Goal: Information Seeking & Learning: Learn about a topic

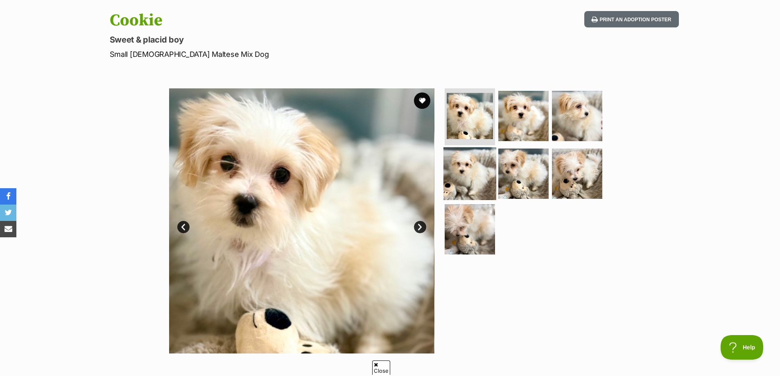
click at [483, 155] on img at bounding box center [469, 173] width 53 height 53
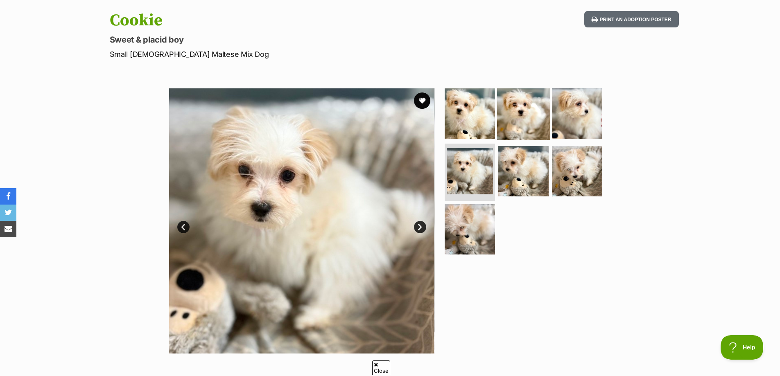
click at [530, 104] on img at bounding box center [523, 113] width 53 height 53
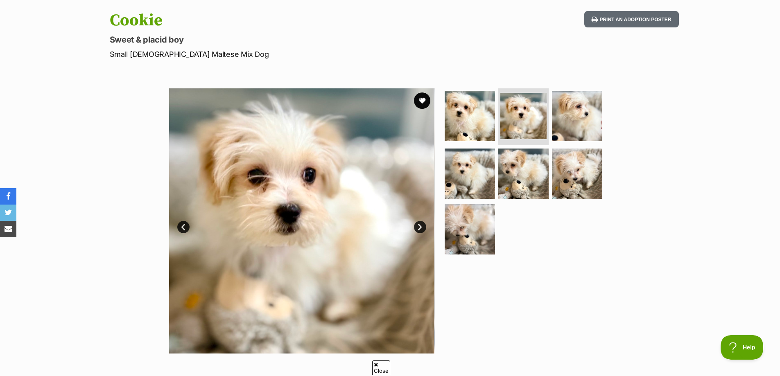
click at [422, 231] on link "Next" at bounding box center [420, 227] width 12 height 12
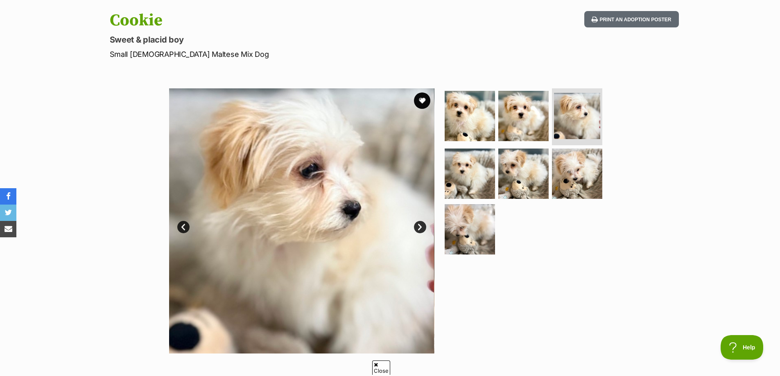
click at [422, 231] on link "Next" at bounding box center [420, 227] width 12 height 12
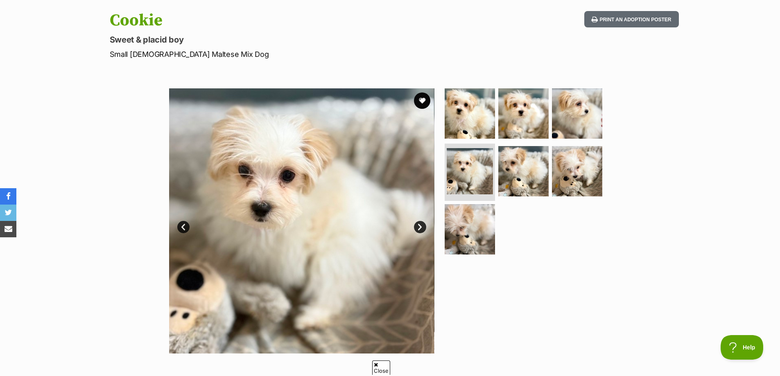
click at [422, 231] on link "Next" at bounding box center [420, 227] width 12 height 12
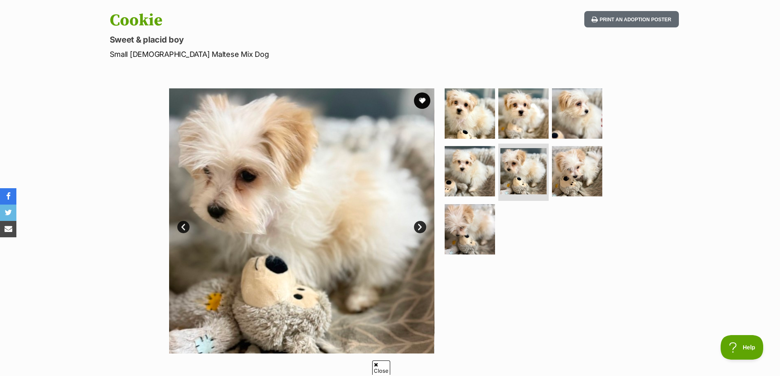
click at [422, 231] on link "Next" at bounding box center [420, 227] width 12 height 12
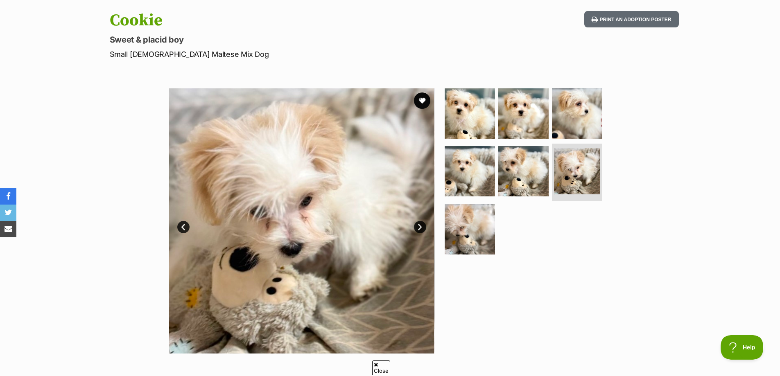
click at [422, 231] on link "Next" at bounding box center [420, 227] width 12 height 12
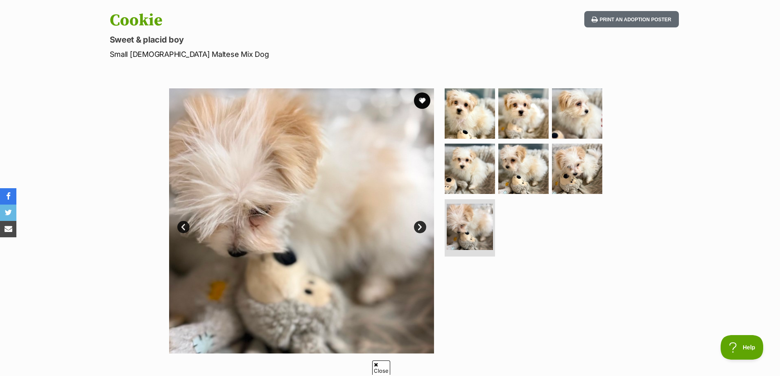
click at [422, 231] on link "Next" at bounding box center [420, 227] width 12 height 12
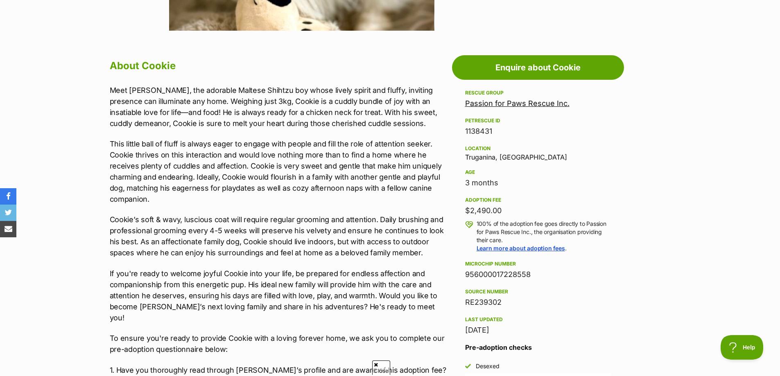
scroll to position [409, 0]
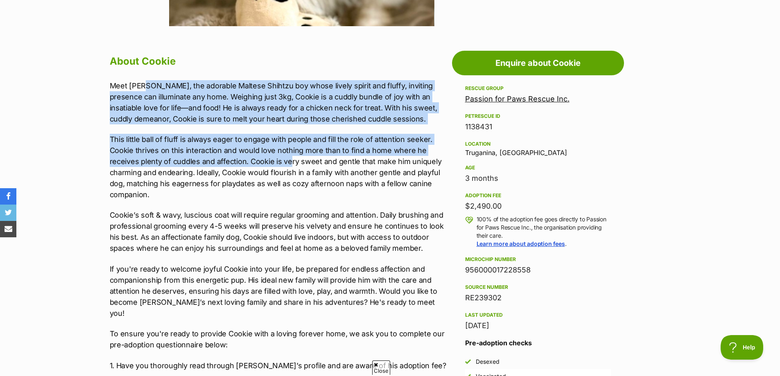
drag, startPoint x: 147, startPoint y: 86, endPoint x: 290, endPoint y: 167, distance: 164.2
click at [290, 167] on p "This little ball of fluff is always eager to engage with people and fill the ro…" at bounding box center [279, 167] width 338 height 66
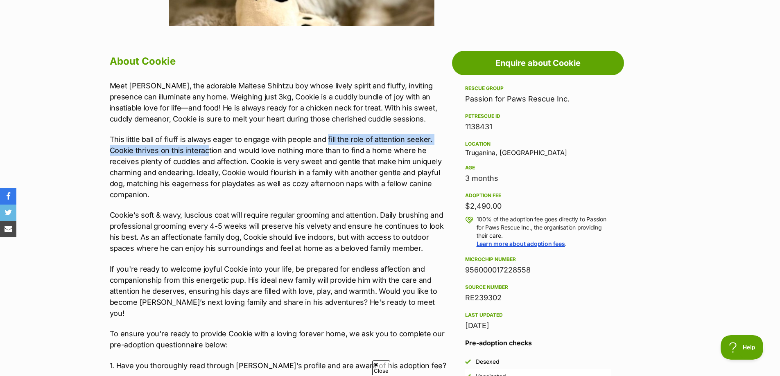
drag, startPoint x: 207, startPoint y: 145, endPoint x: 329, endPoint y: 145, distance: 122.0
click at [327, 145] on p "This little ball of fluff is always eager to engage with people and fill the ro…" at bounding box center [279, 167] width 338 height 66
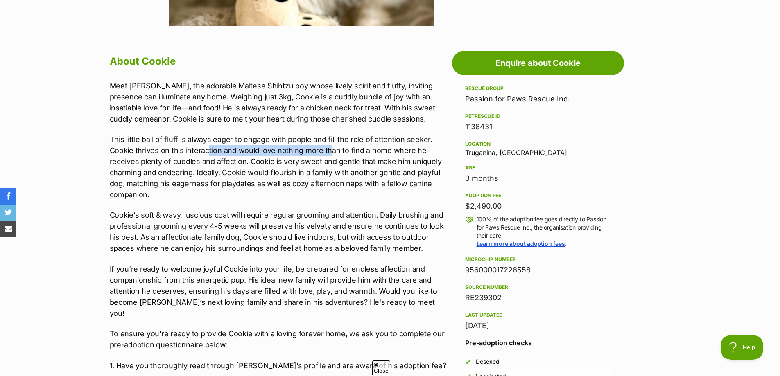
click at [329, 145] on p "This little ball of fluff is always eager to engage with people and fill the ro…" at bounding box center [279, 167] width 338 height 66
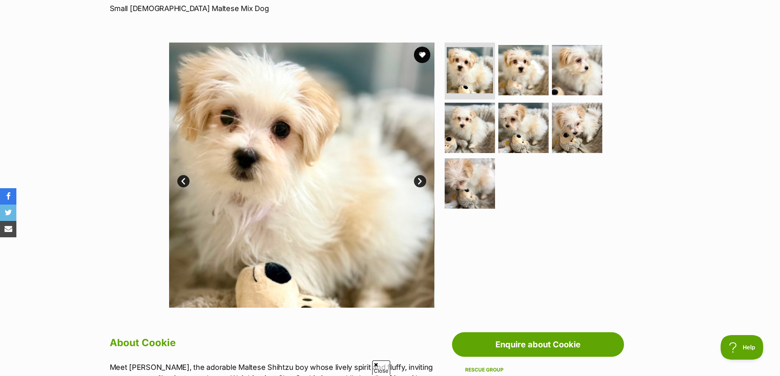
scroll to position [123, 0]
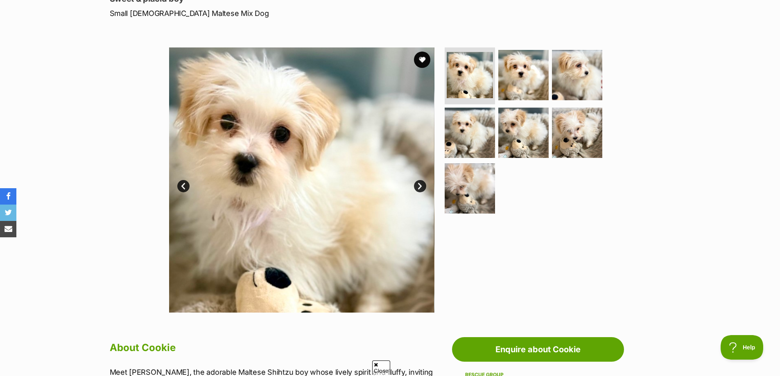
click at [421, 186] on link "Next" at bounding box center [420, 186] width 12 height 12
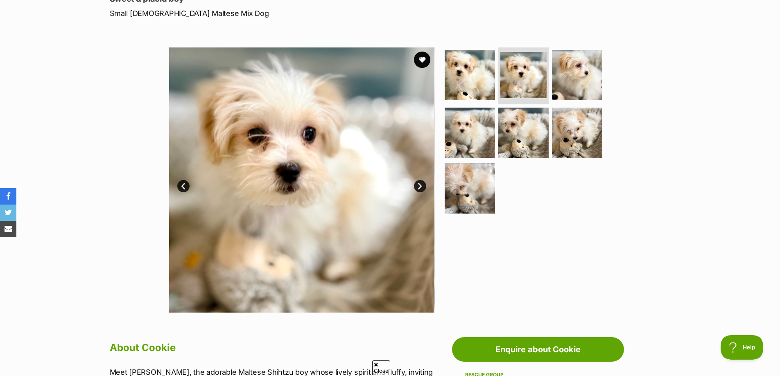
click at [421, 186] on link "Next" at bounding box center [420, 186] width 12 height 12
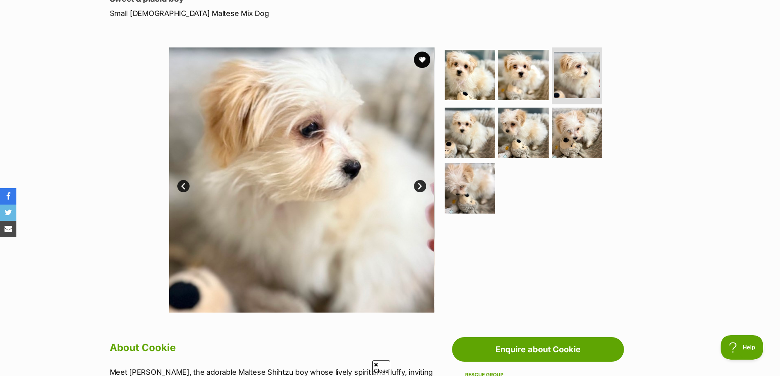
click at [421, 186] on link "Next" at bounding box center [420, 186] width 12 height 12
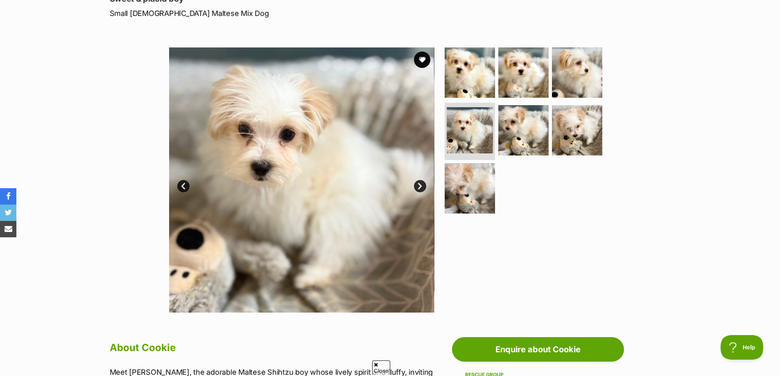
click at [422, 186] on link "Next" at bounding box center [420, 186] width 12 height 12
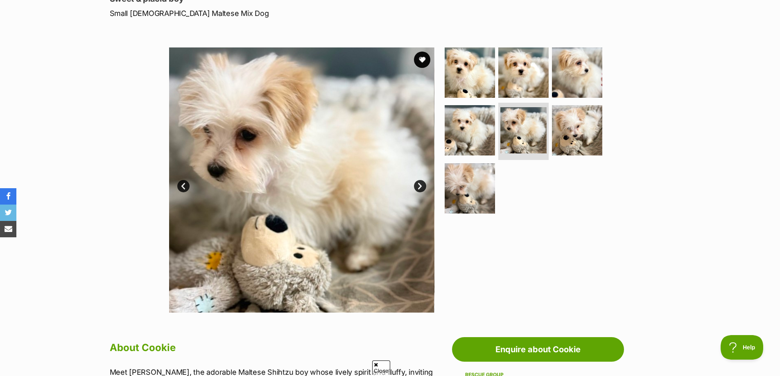
click at [420, 184] on link "Next" at bounding box center [420, 186] width 12 height 12
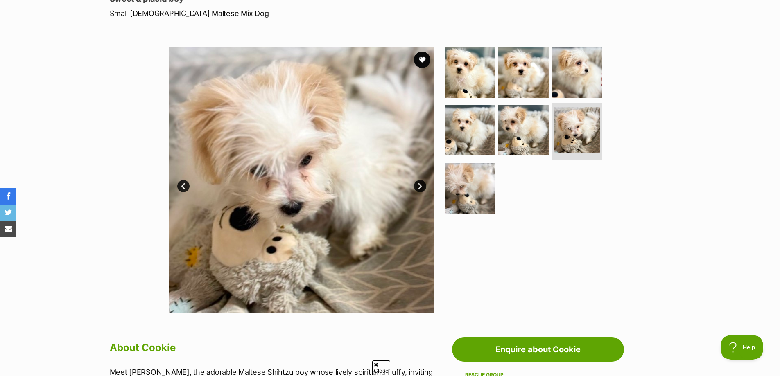
click at [420, 184] on link "Next" at bounding box center [420, 186] width 12 height 12
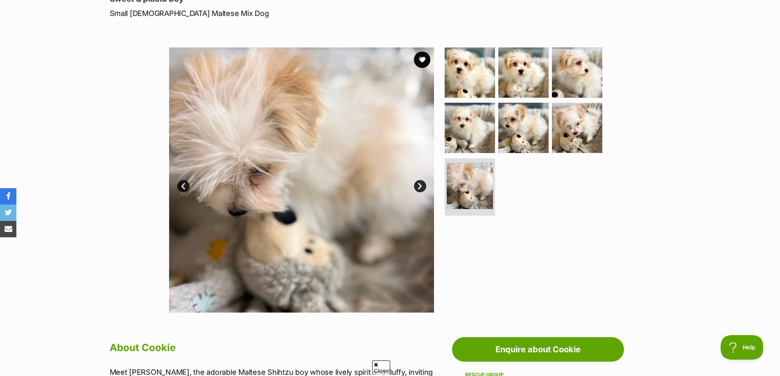
click at [420, 184] on link "Next" at bounding box center [420, 186] width 12 height 12
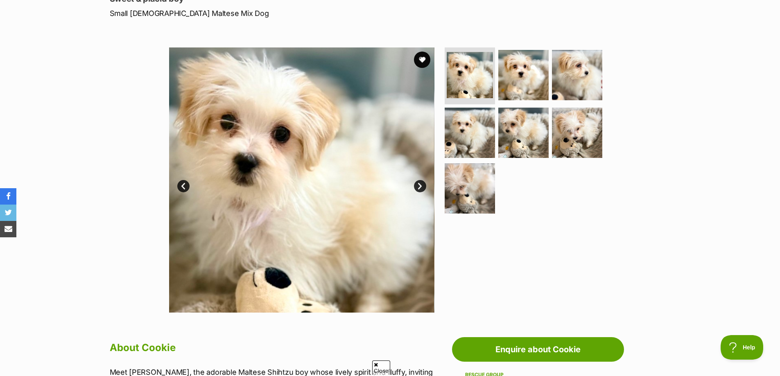
click at [234, 102] on img at bounding box center [301, 179] width 265 height 265
drag, startPoint x: 263, startPoint y: 129, endPoint x: 281, endPoint y: 142, distance: 22.6
click at [263, 129] on img at bounding box center [301, 179] width 265 height 265
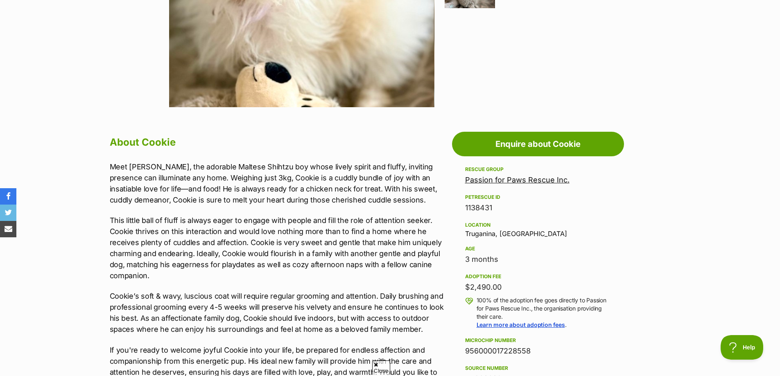
scroll to position [368, 0]
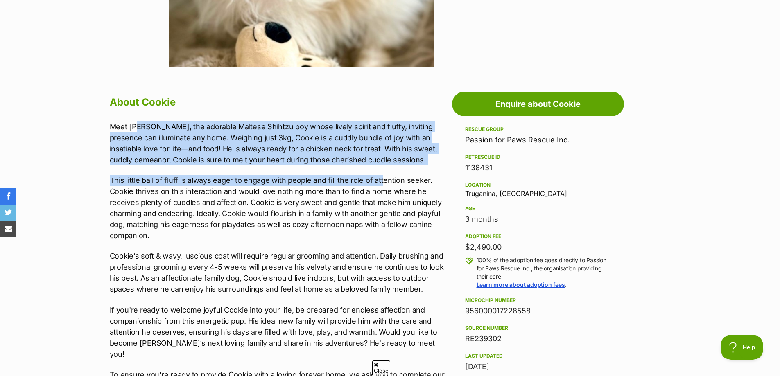
drag, startPoint x: 140, startPoint y: 125, endPoint x: 396, endPoint y: 174, distance: 260.9
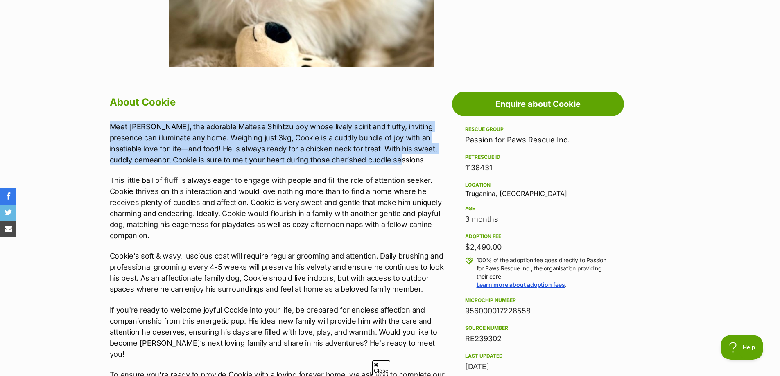
drag, startPoint x: 381, startPoint y: 161, endPoint x: 104, endPoint y: 119, distance: 279.8
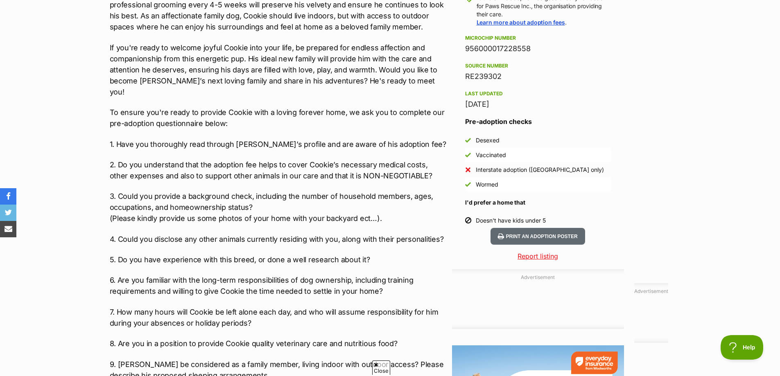
scroll to position [655, 0]
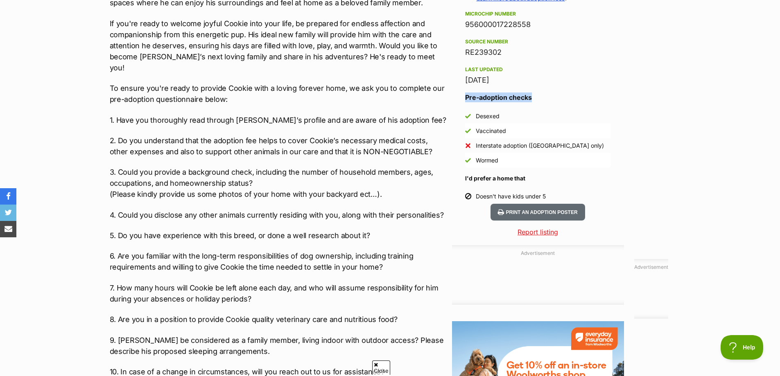
drag, startPoint x: 466, startPoint y: 99, endPoint x: 549, endPoint y: 102, distance: 83.5
click at [549, 102] on h3 "Pre-adoption checks" at bounding box center [538, 98] width 146 height 10
drag, startPoint x: 460, startPoint y: 115, endPoint x: 567, endPoint y: 157, distance: 114.7
click at [567, 157] on aside "Rescue group Passion for Paws Rescue Inc. PetRescue ID 1138431 Location Trugani…" at bounding box center [538, 21] width 172 height 366
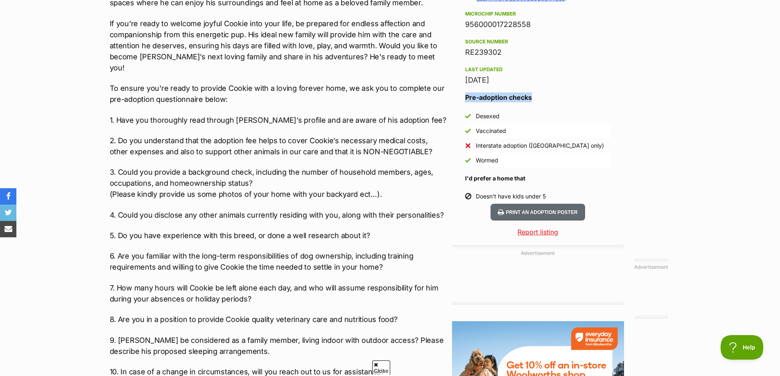
click at [567, 157] on li "Wormed" at bounding box center [538, 160] width 146 height 15
drag, startPoint x: 656, startPoint y: 156, endPoint x: 469, endPoint y: 119, distance: 190.2
click at [469, 119] on div "Advertisement Adoption information I've been adopted! This pet is no longer ava…" at bounding box center [390, 289] width 577 height 984
click at [471, 116] on li "Desexed" at bounding box center [538, 116] width 146 height 15
drag, startPoint x: 461, startPoint y: 113, endPoint x: 467, endPoint y: 113, distance: 6.2
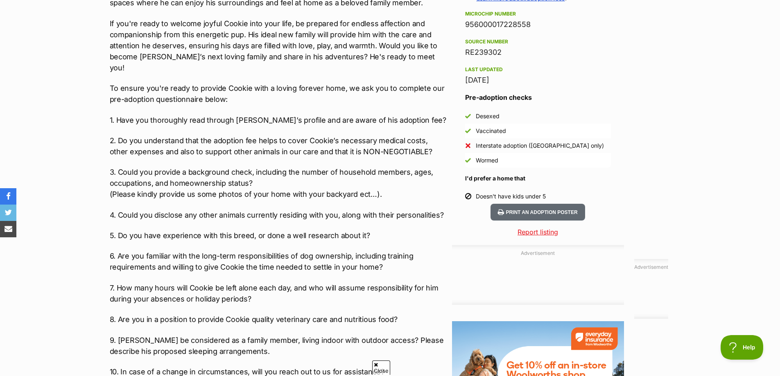
click at [463, 113] on aside "Rescue group Passion for Paws Rescue Inc. PetRescue ID 1138431 Location Trugani…" at bounding box center [538, 21] width 172 height 366
drag, startPoint x: 490, startPoint y: 160, endPoint x: 463, endPoint y: 117, distance: 50.4
click at [463, 117] on aside "Rescue group Passion for Paws Rescue Inc. PetRescue ID 1138431 Location Trugani…" at bounding box center [538, 21] width 172 height 366
click at [400, 120] on div "Meet Cookie, the adorable Maltese Shihtzu boy whose lively spirit and fluffy, i…" at bounding box center [279, 163] width 338 height 657
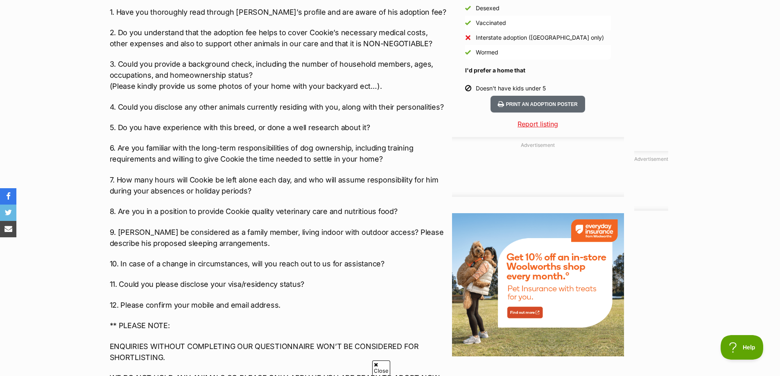
scroll to position [778, 0]
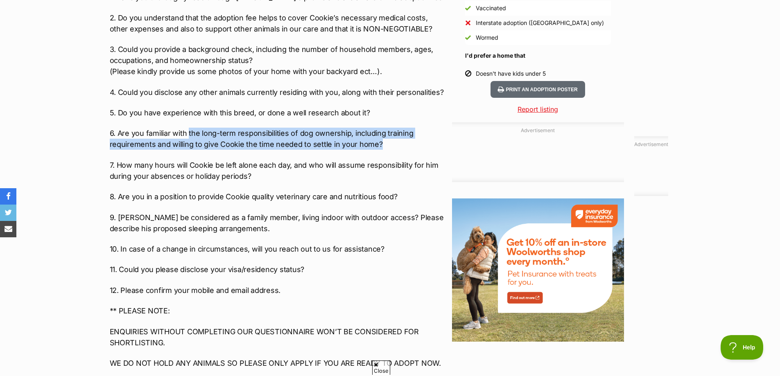
drag, startPoint x: 189, startPoint y: 121, endPoint x: 416, endPoint y: 132, distance: 227.4
click at [416, 132] on p "6. Are you familiar with the long-term responsibilities of dog ownership, inclu…" at bounding box center [279, 139] width 338 height 22
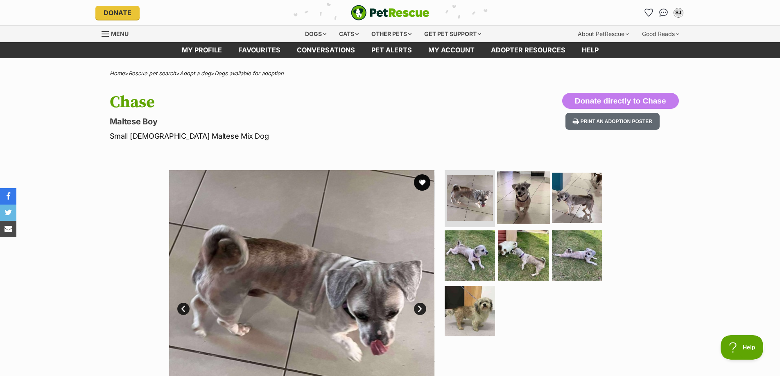
scroll to position [82, 0]
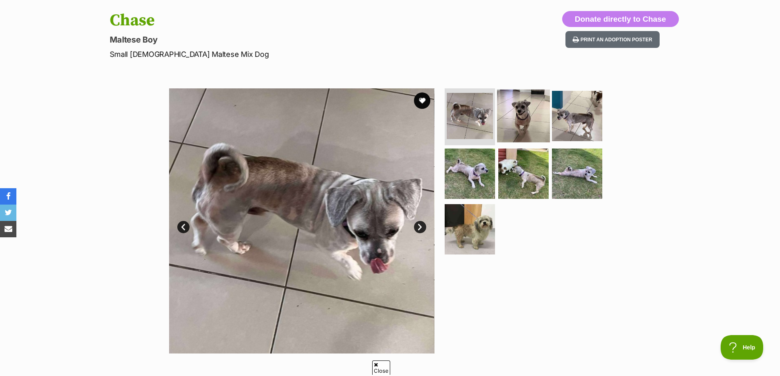
click at [538, 111] on img at bounding box center [523, 115] width 53 height 53
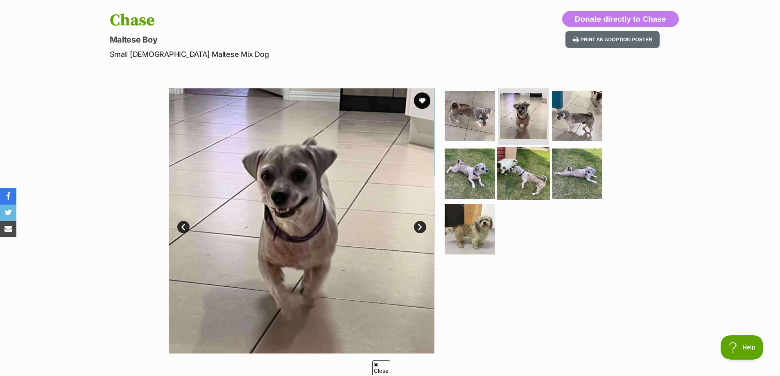
click at [514, 167] on img at bounding box center [523, 173] width 53 height 53
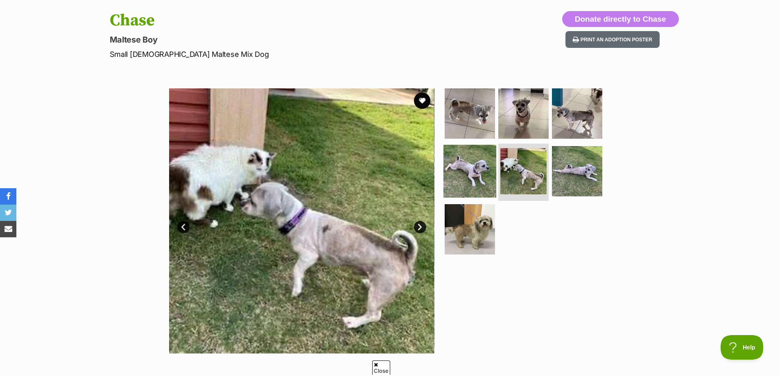
click at [474, 170] on img at bounding box center [469, 171] width 53 height 53
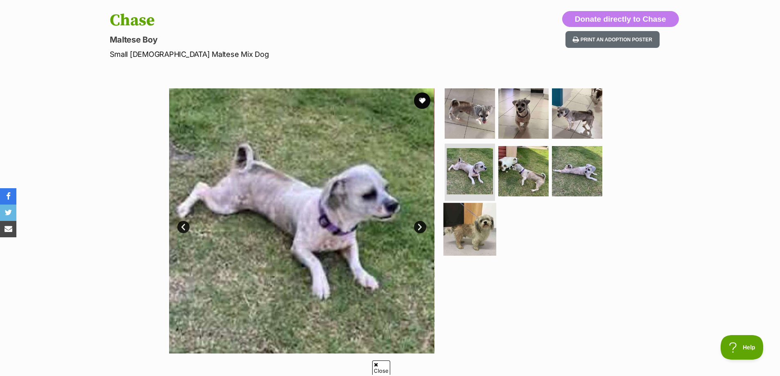
click at [472, 223] on img at bounding box center [469, 229] width 53 height 53
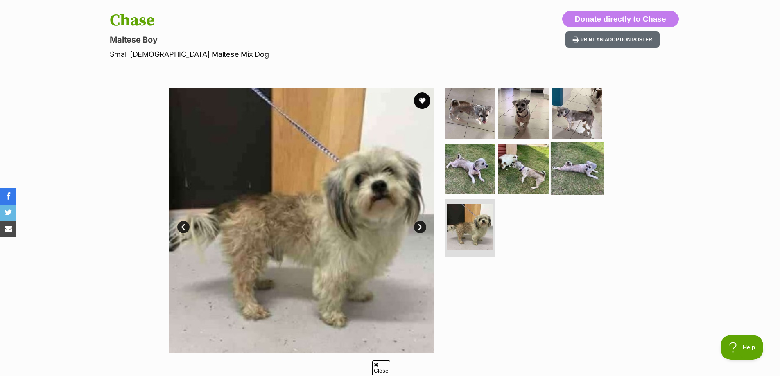
click at [577, 167] on img at bounding box center [577, 168] width 53 height 53
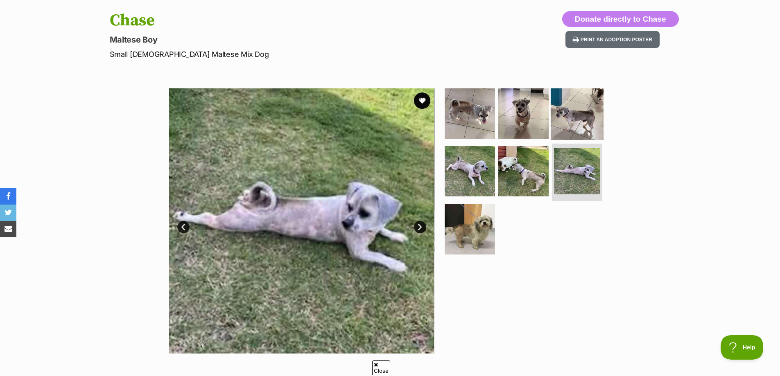
click at [571, 104] on img at bounding box center [577, 113] width 53 height 53
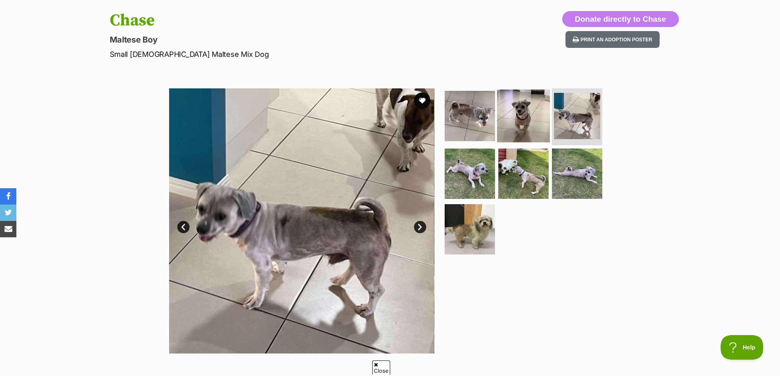
click at [526, 120] on img at bounding box center [523, 115] width 53 height 53
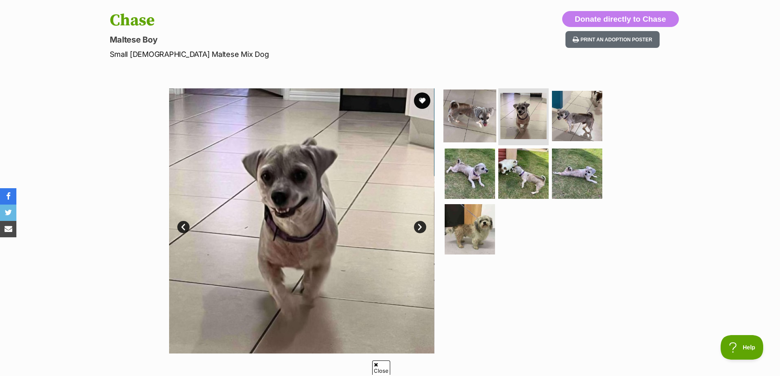
click at [474, 120] on img at bounding box center [469, 115] width 53 height 53
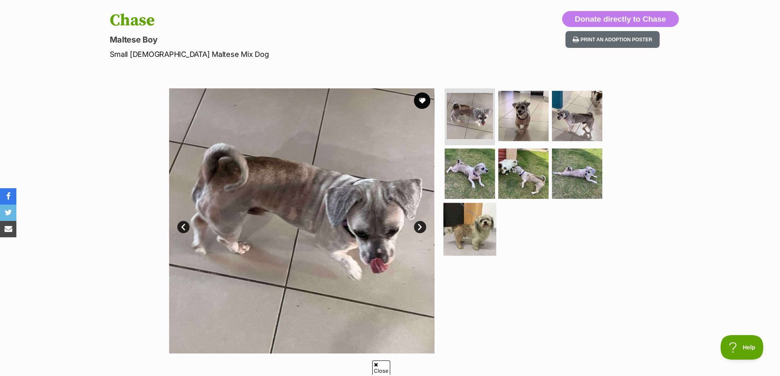
click at [478, 228] on img at bounding box center [469, 229] width 53 height 53
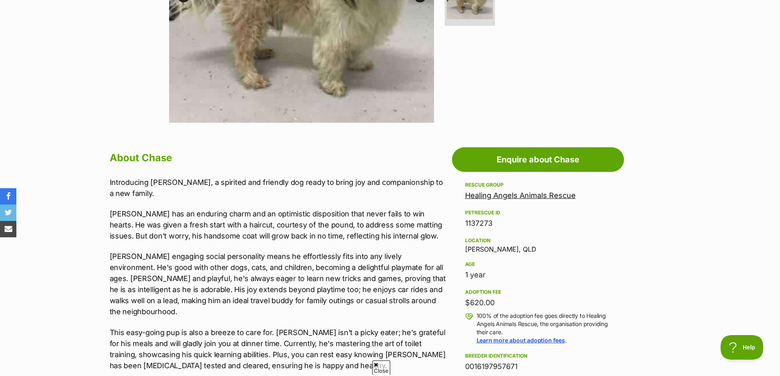
scroll to position [327, 0]
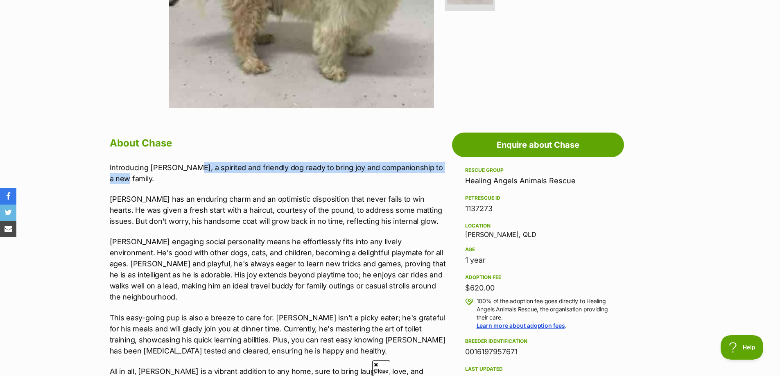
drag, startPoint x: 190, startPoint y: 165, endPoint x: 329, endPoint y: 180, distance: 140.8
click at [333, 181] on p "Introducing [PERSON_NAME], a spirited and friendly dog ready to bring joy and c…" at bounding box center [279, 173] width 338 height 22
click at [329, 180] on p "Introducing [PERSON_NAME], a spirited and friendly dog ready to bring joy and c…" at bounding box center [279, 173] width 338 height 22
drag, startPoint x: 187, startPoint y: 167, endPoint x: 301, endPoint y: 178, distance: 114.7
click at [301, 178] on p "Introducing [PERSON_NAME], a spirited and friendly dog ready to bring joy and c…" at bounding box center [279, 173] width 338 height 22
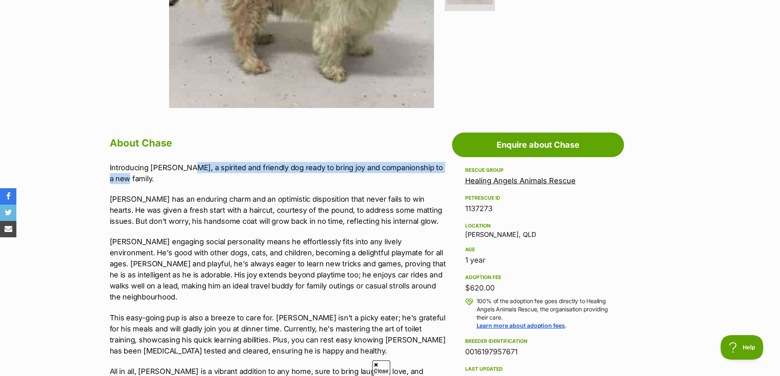
click at [301, 178] on p "Introducing [PERSON_NAME], a spirited and friendly dog ready to bring joy and c…" at bounding box center [279, 173] width 338 height 22
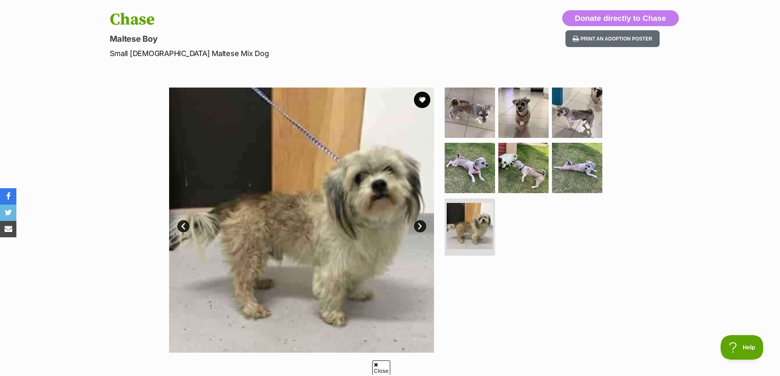
scroll to position [82, 0]
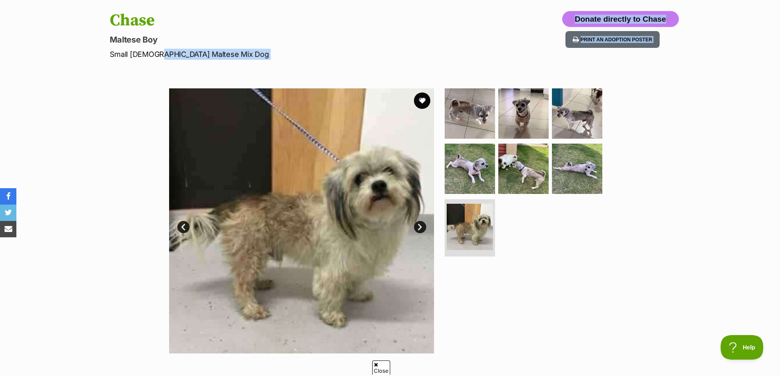
drag, startPoint x: 155, startPoint y: 54, endPoint x: 215, endPoint y: 63, distance: 61.2
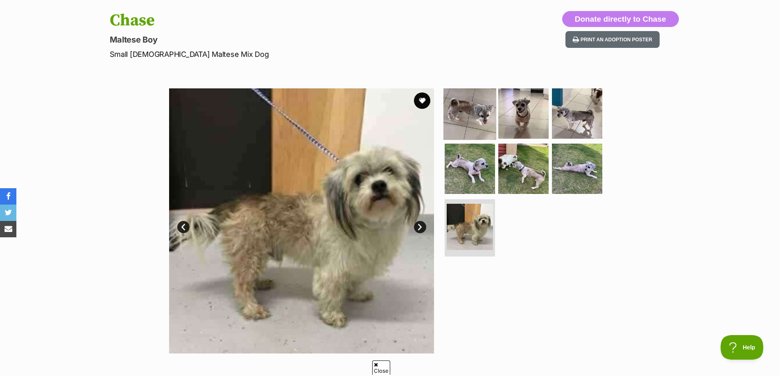
click at [467, 113] on img at bounding box center [469, 113] width 53 height 53
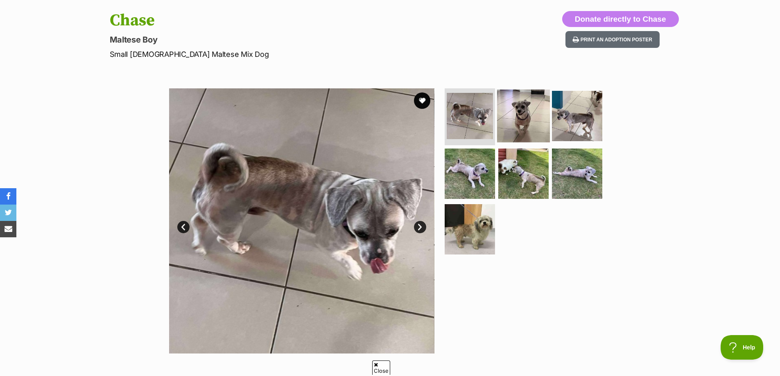
click at [523, 119] on img at bounding box center [523, 115] width 53 height 53
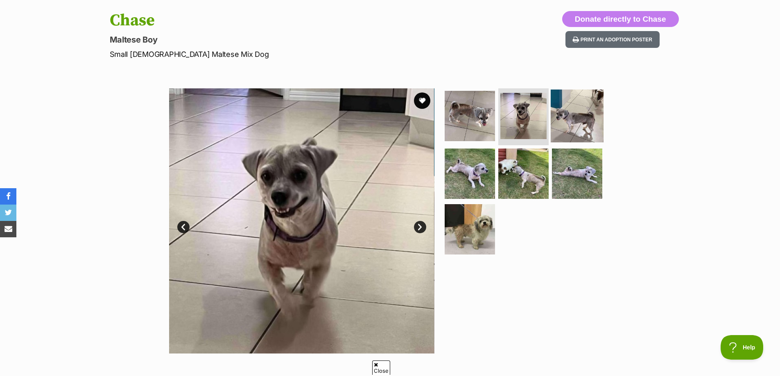
click at [578, 120] on img at bounding box center [577, 115] width 53 height 53
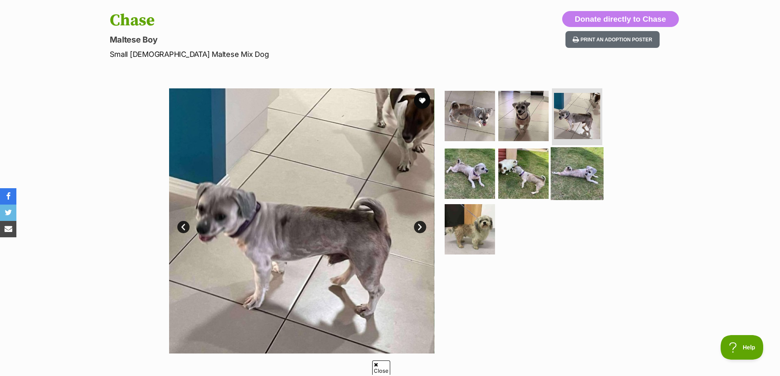
click at [576, 173] on img at bounding box center [577, 173] width 53 height 53
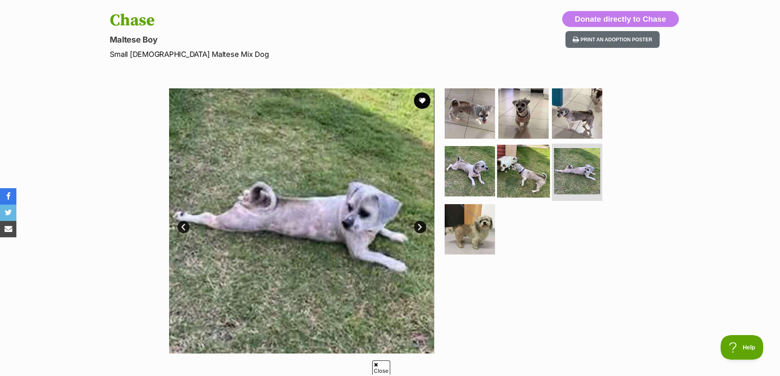
click at [525, 169] on img at bounding box center [523, 171] width 53 height 53
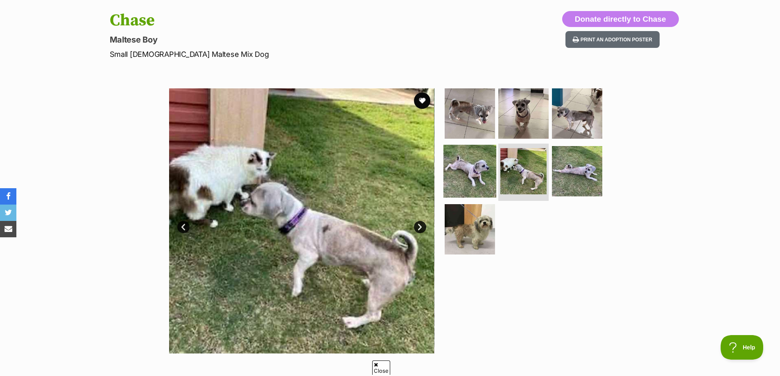
click at [475, 162] on img at bounding box center [469, 171] width 53 height 53
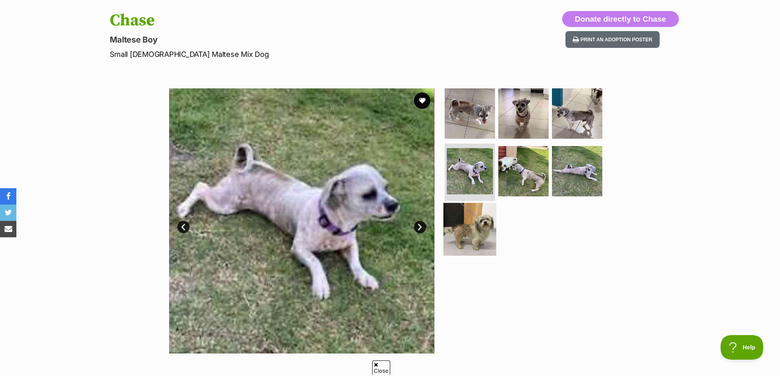
click at [473, 225] on img at bounding box center [469, 229] width 53 height 53
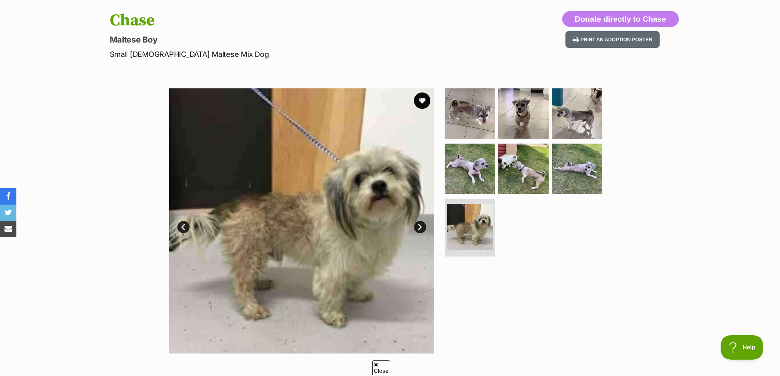
click at [356, 199] on img at bounding box center [301, 220] width 265 height 265
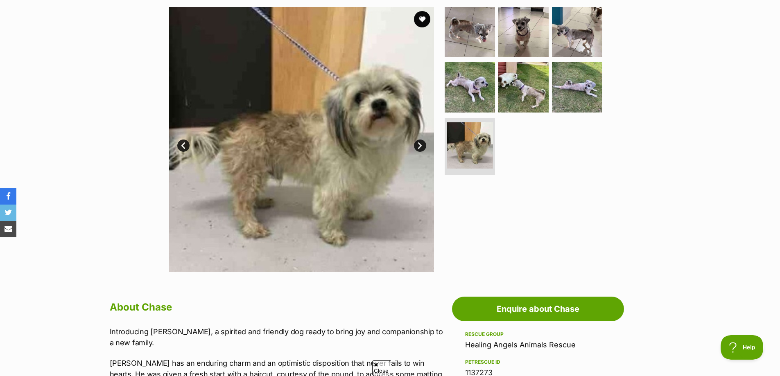
scroll to position [164, 0]
click at [421, 146] on link "Next" at bounding box center [420, 145] width 12 height 12
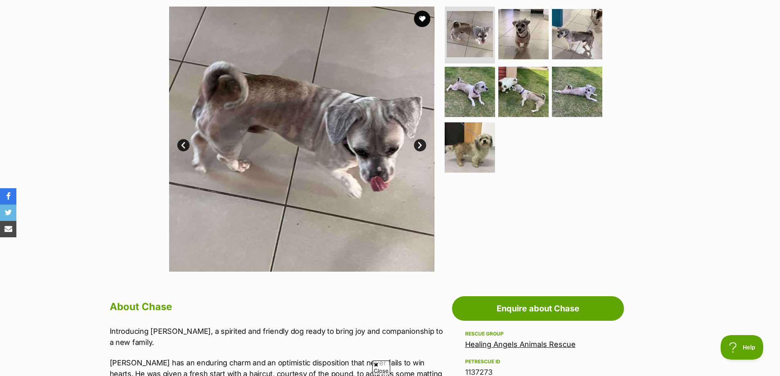
click at [422, 145] on link "Next" at bounding box center [420, 145] width 12 height 12
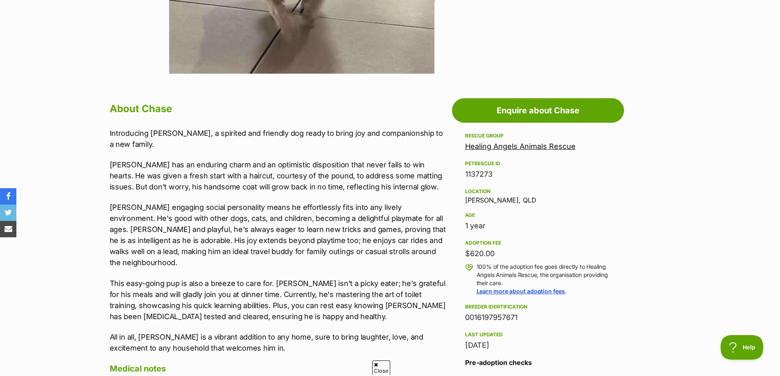
scroll to position [409, 0]
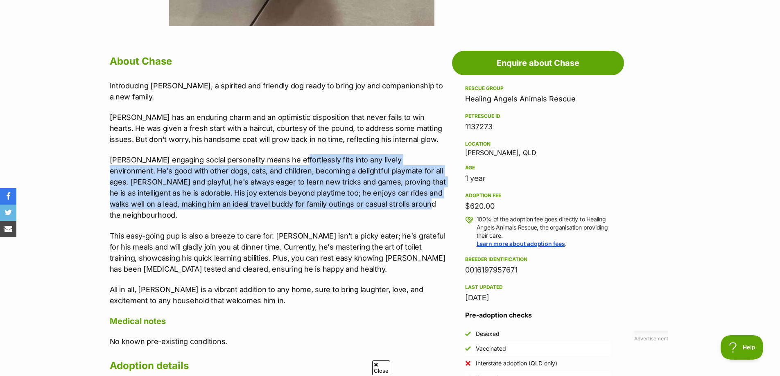
drag, startPoint x: 294, startPoint y: 155, endPoint x: 389, endPoint y: 211, distance: 110.3
click at [383, 209] on p "[PERSON_NAME] engaging social personality means he effortlessly fits into any l…" at bounding box center [279, 187] width 338 height 66
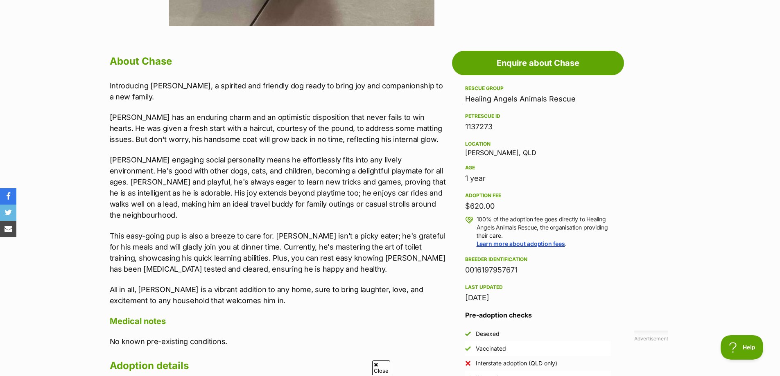
click at [393, 212] on div "Introducing [PERSON_NAME], a spirited and friendly dog ready to bring joy and c…" at bounding box center [279, 193] width 338 height 226
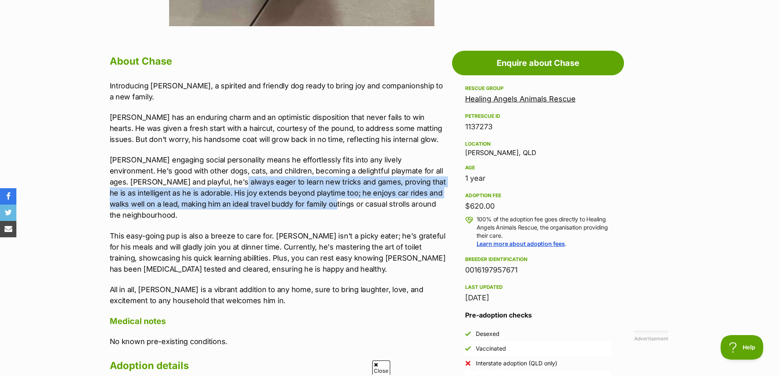
drag, startPoint x: 203, startPoint y: 181, endPoint x: 286, endPoint y: 201, distance: 85.3
click at [286, 201] on p "[PERSON_NAME] engaging social personality means he effortlessly fits into any l…" at bounding box center [279, 187] width 338 height 66
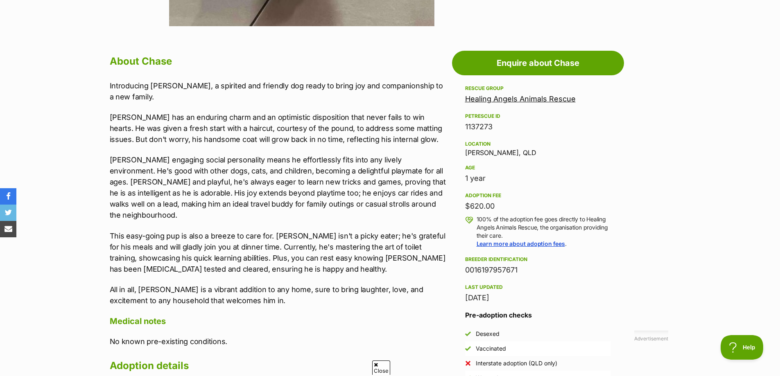
click at [291, 202] on p "[PERSON_NAME] engaging social personality means he effortlessly fits into any l…" at bounding box center [279, 187] width 338 height 66
click at [131, 230] on p "This easy-going pup is also a breeze to care for. [PERSON_NAME] isn't a picky e…" at bounding box center [279, 252] width 338 height 44
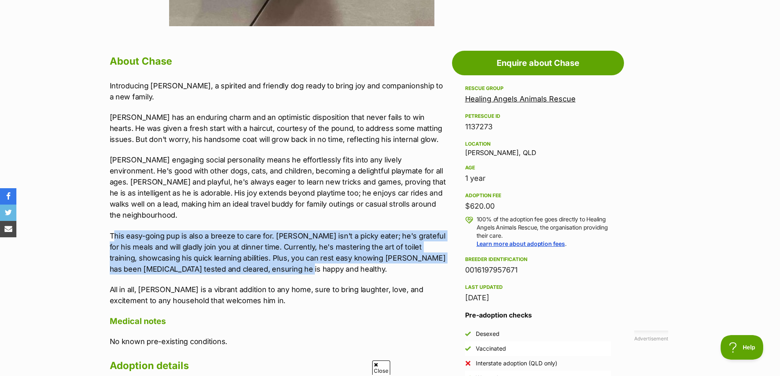
drag, startPoint x: 114, startPoint y: 220, endPoint x: 333, endPoint y: 261, distance: 223.2
click at [333, 261] on p "This easy-going pup is also a breeze to care for. [PERSON_NAME] isn't a picky e…" at bounding box center [279, 252] width 338 height 44
drag, startPoint x: 332, startPoint y: 260, endPoint x: 288, endPoint y: 289, distance: 52.6
click at [332, 259] on p "This easy-going pup is also a breeze to care for. [PERSON_NAME] isn't a picky e…" at bounding box center [279, 252] width 338 height 44
click at [179, 230] on p "This easy-going pup is also a breeze to care for. [PERSON_NAME] isn't a picky e…" at bounding box center [279, 252] width 338 height 44
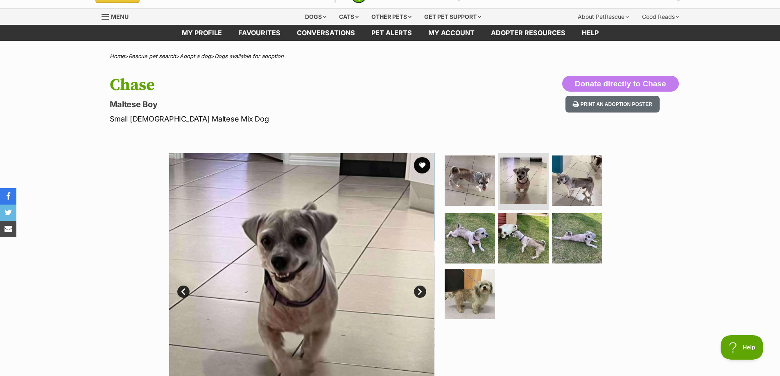
scroll to position [0, 0]
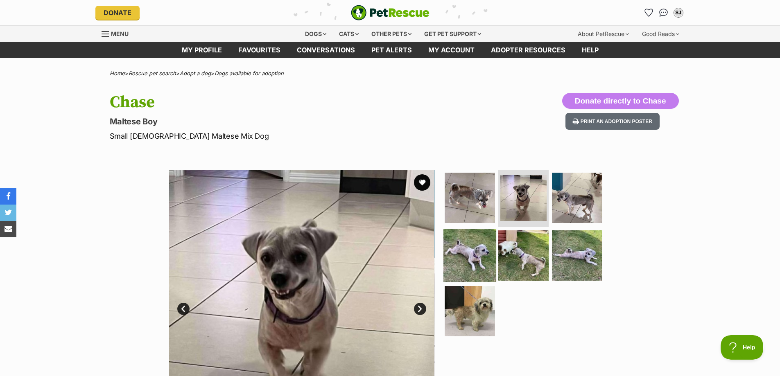
click at [473, 248] on img at bounding box center [469, 255] width 53 height 53
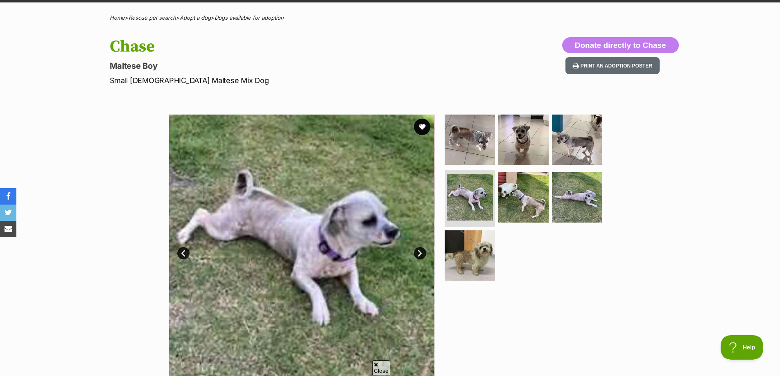
scroll to position [82, 0]
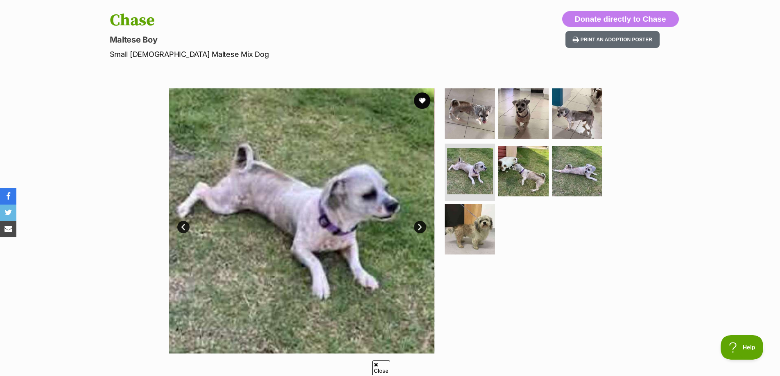
click at [421, 223] on link "Next" at bounding box center [420, 227] width 12 height 12
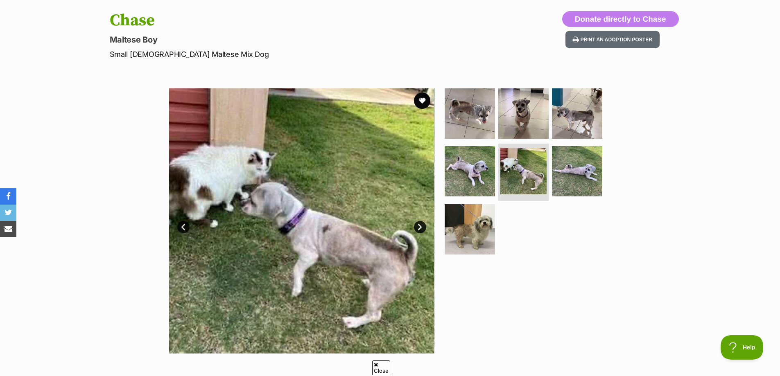
click at [421, 223] on link "Next" at bounding box center [420, 227] width 12 height 12
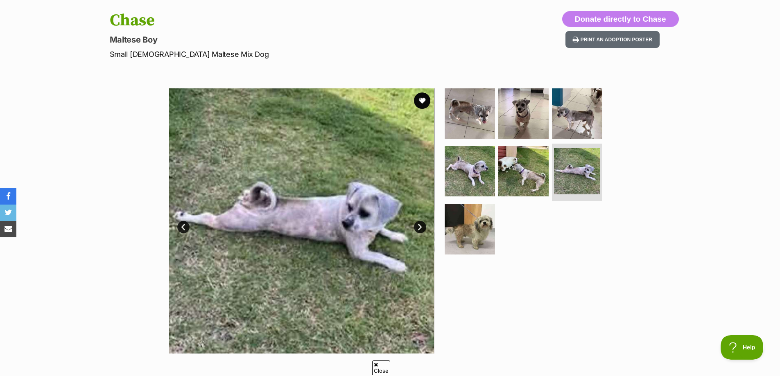
click at [421, 223] on link "Next" at bounding box center [420, 227] width 12 height 12
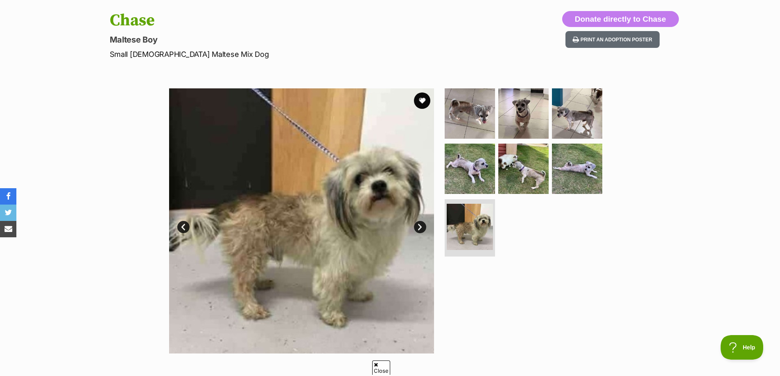
click at [421, 223] on link "Next" at bounding box center [420, 227] width 12 height 12
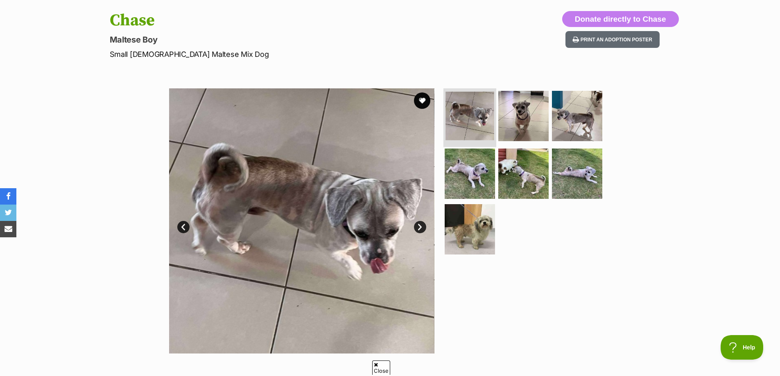
click at [464, 103] on img at bounding box center [469, 116] width 49 height 49
click at [515, 120] on img at bounding box center [523, 115] width 53 height 53
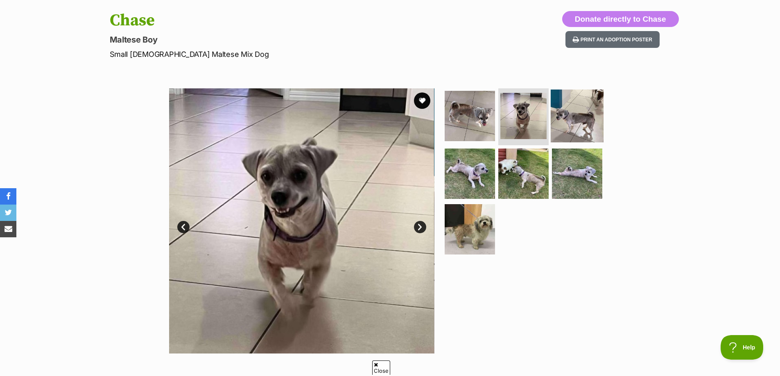
click at [572, 111] on img at bounding box center [577, 115] width 53 height 53
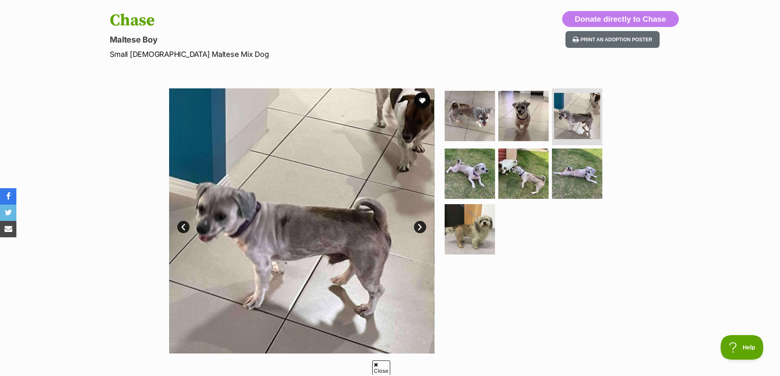
scroll to position [123, 0]
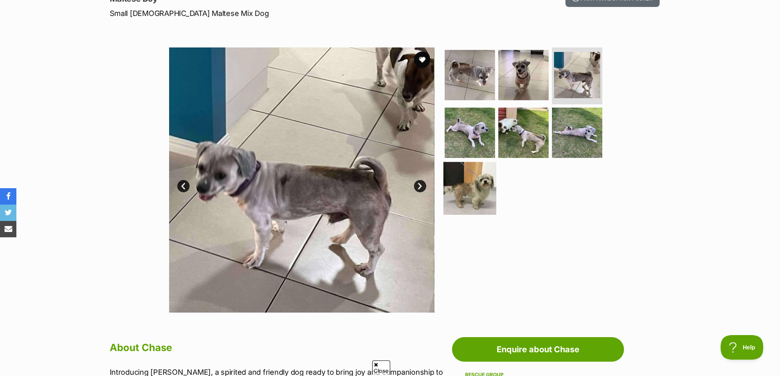
click at [481, 198] on img at bounding box center [469, 188] width 53 height 53
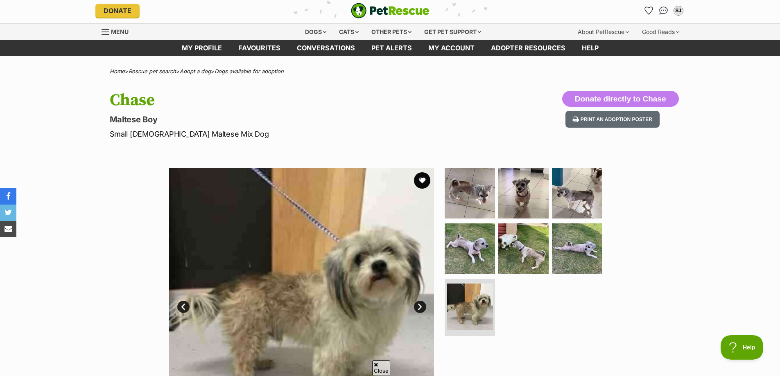
scroll to position [0, 0]
